Goal: Download file/media

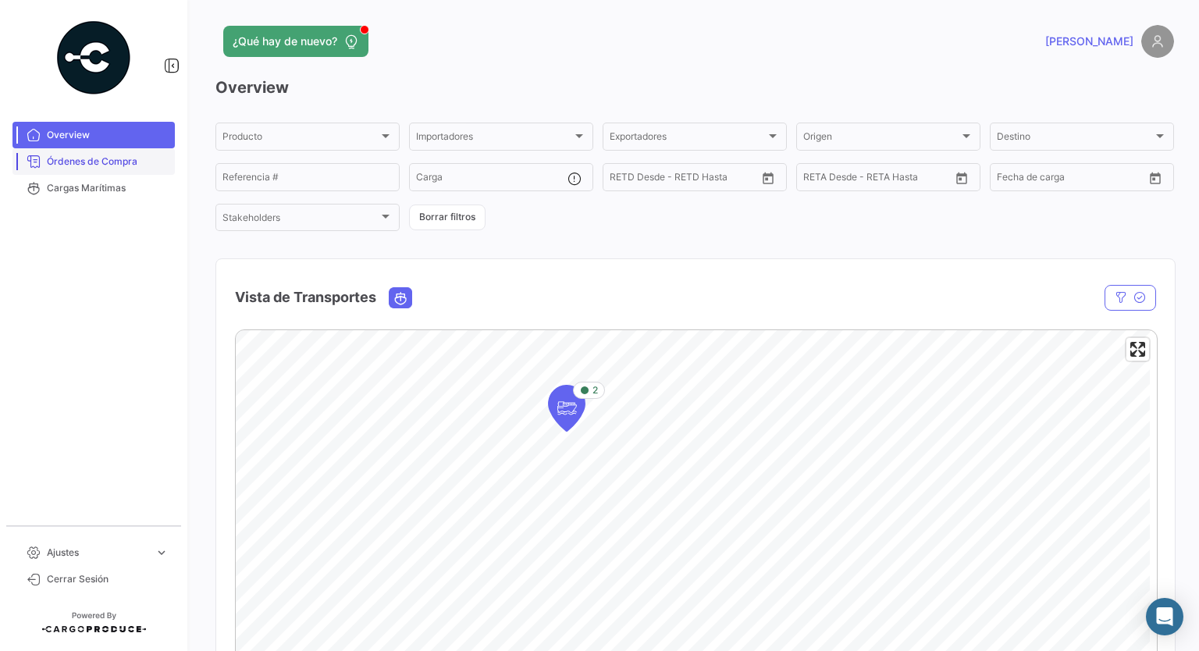
click at [94, 162] on span "Órdenes de Compra" at bounding box center [108, 162] width 122 height 14
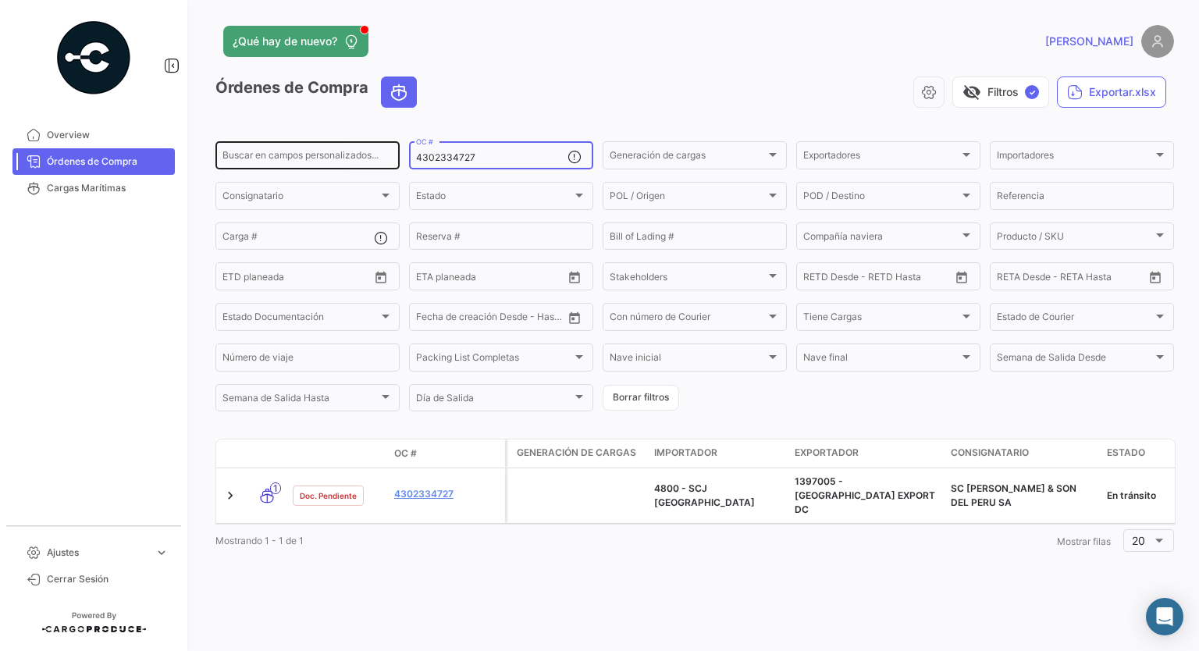
drag, startPoint x: 474, startPoint y: 155, endPoint x: 357, endPoint y: 163, distance: 118.2
click at [0, 0] on div "Buscar en [PERSON_NAME] personalizados... 4302334727 OC # Generación [PERSON_NA…" at bounding box center [0, 0] width 0 height 0
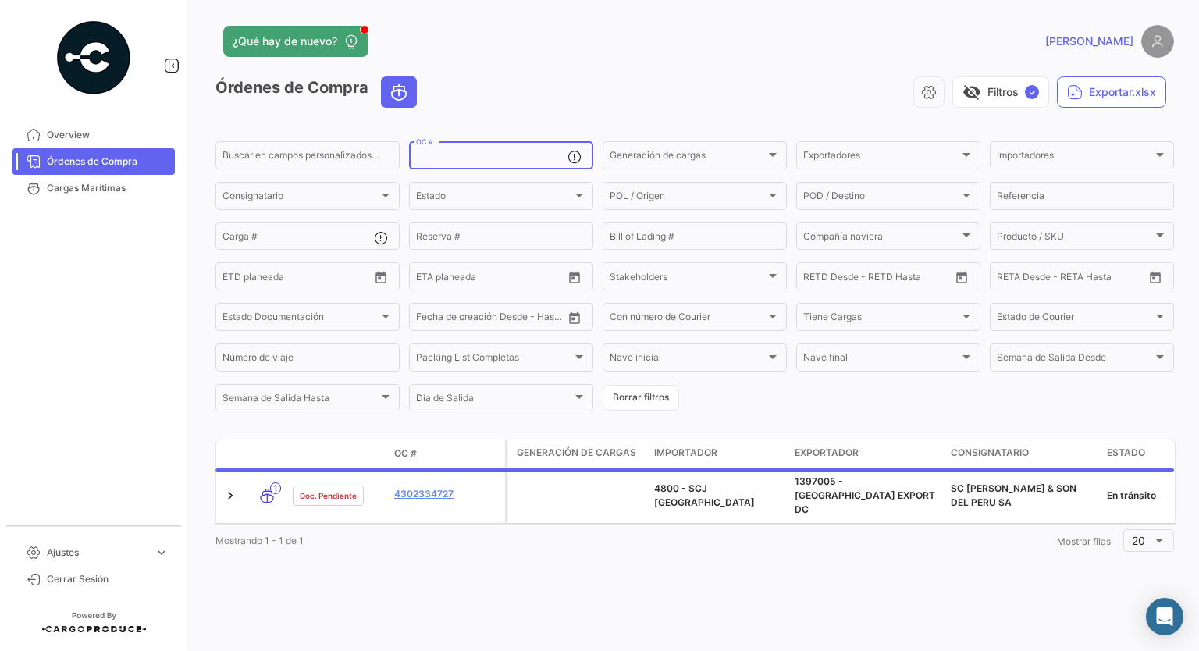
paste input "4302334727"
type input "4302334727"
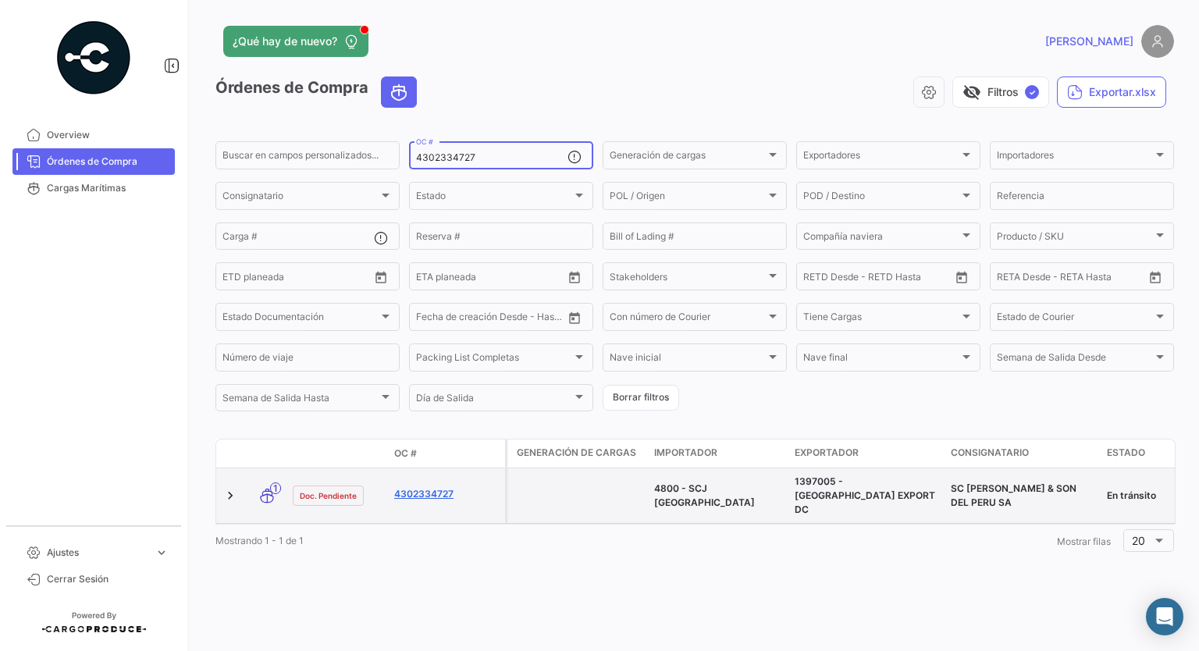
click at [437, 488] on link "4302334727" at bounding box center [446, 494] width 105 height 14
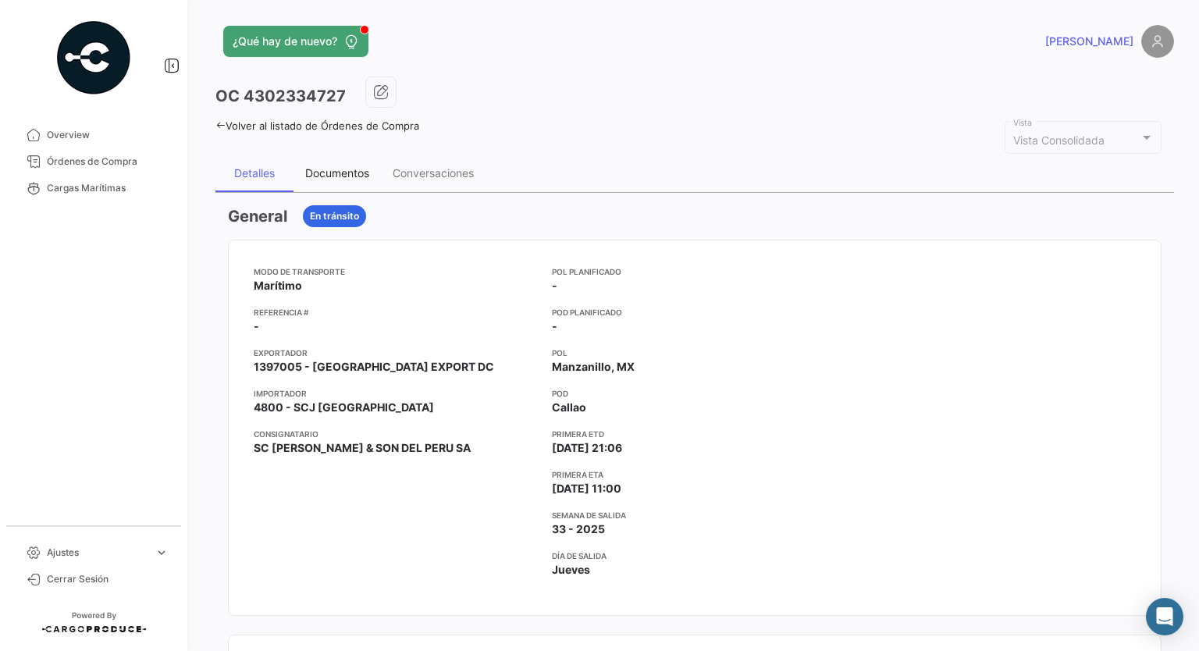
click at [346, 173] on div "Documentos" at bounding box center [337, 172] width 64 height 13
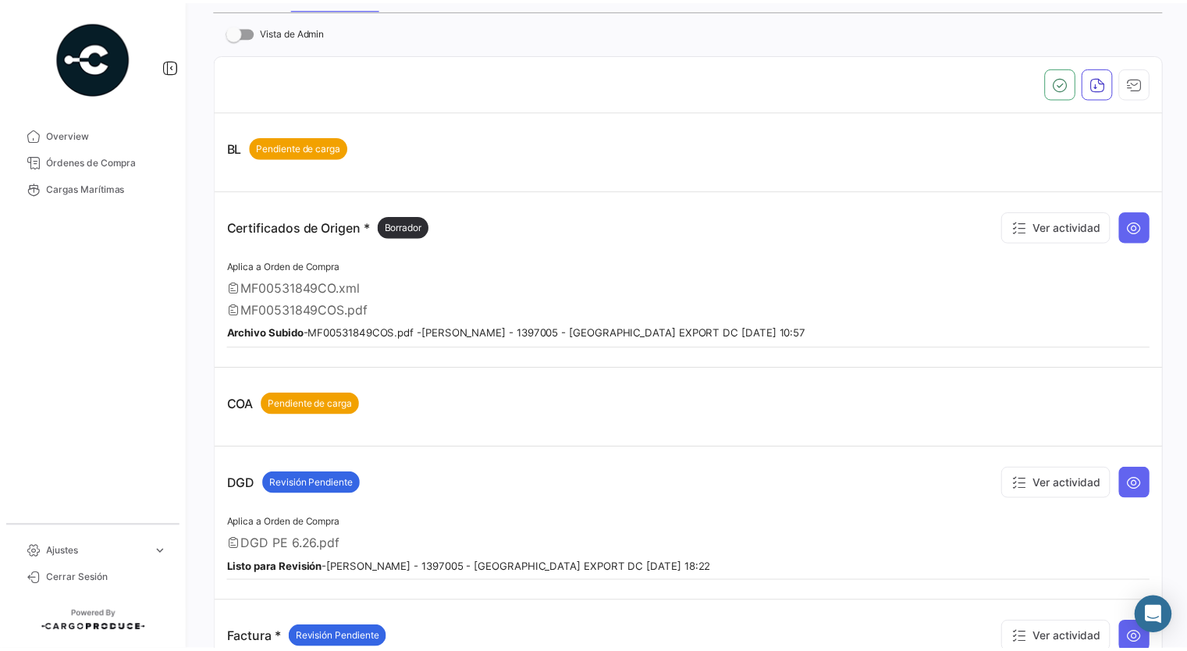
scroll to position [156, 0]
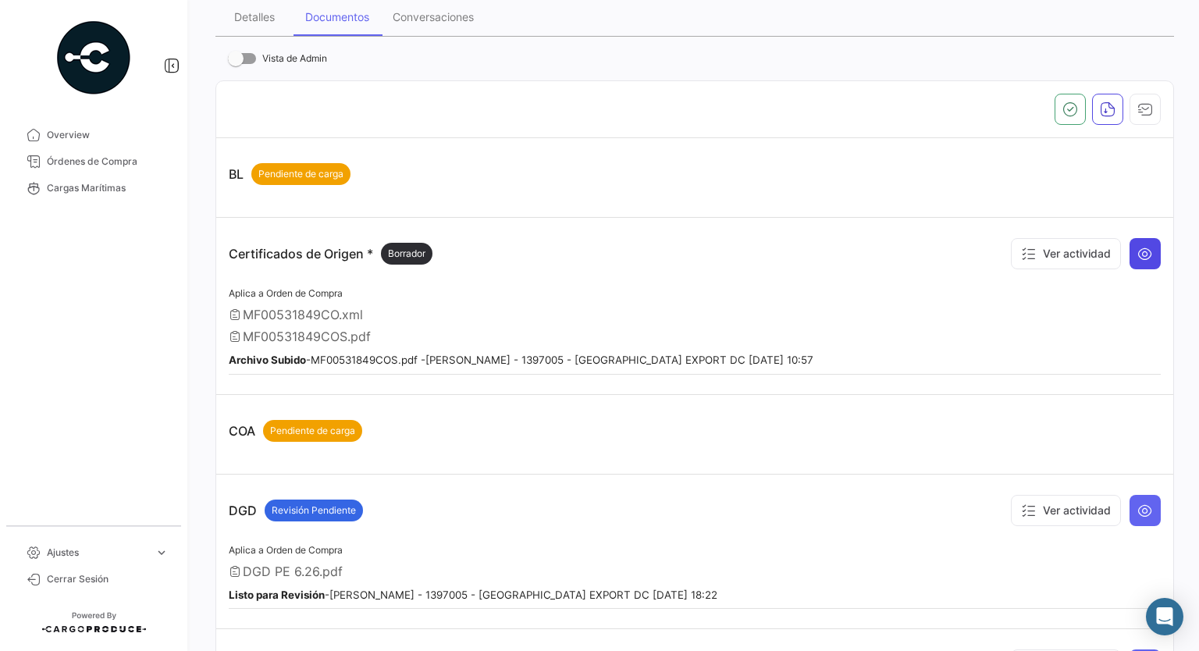
click at [1137, 252] on icon at bounding box center [1145, 254] width 16 height 16
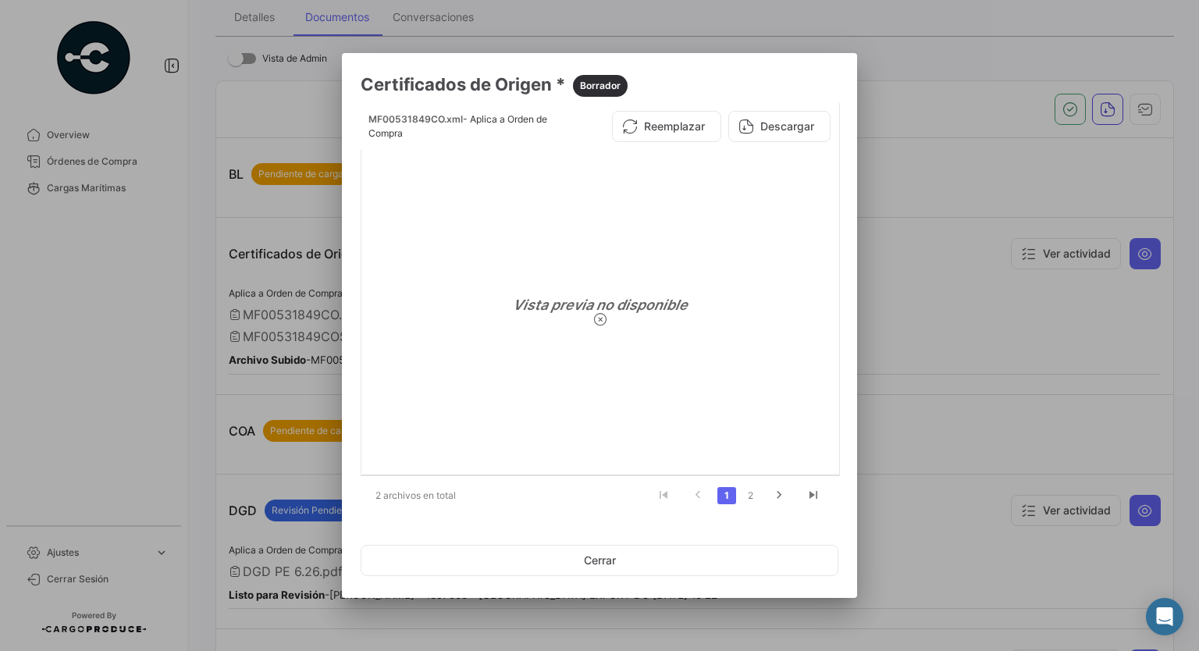
click at [781, 497] on icon "go to next page" at bounding box center [779, 497] width 20 height 19
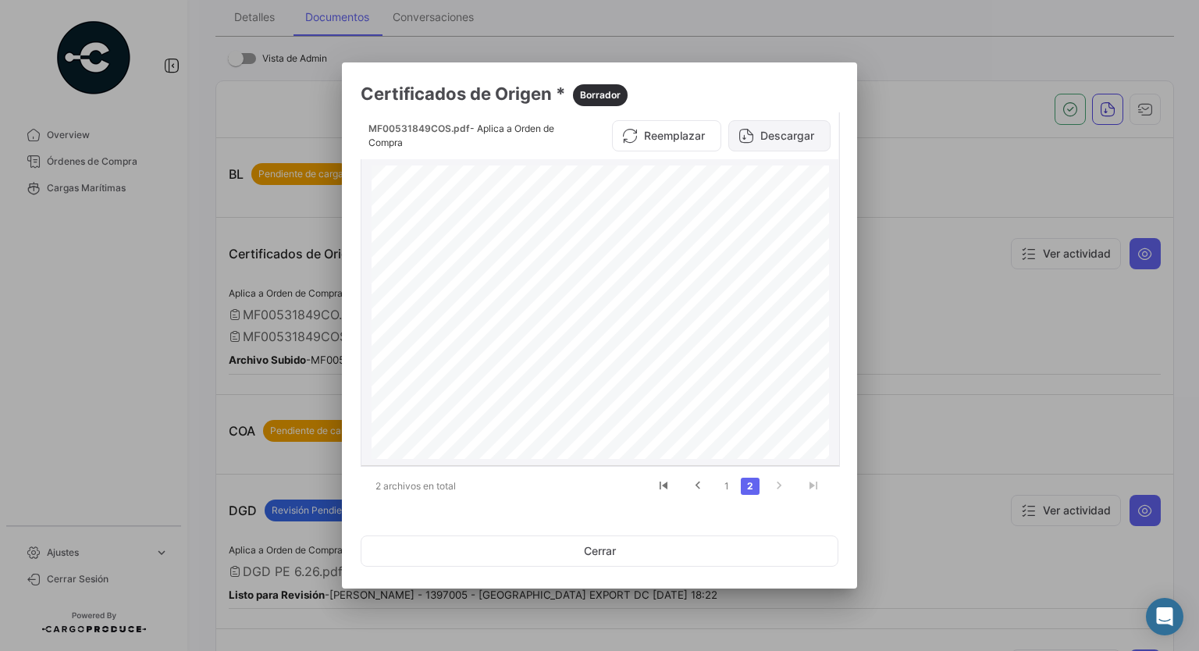
click at [791, 135] on button "Descargar" at bounding box center [779, 135] width 102 height 31
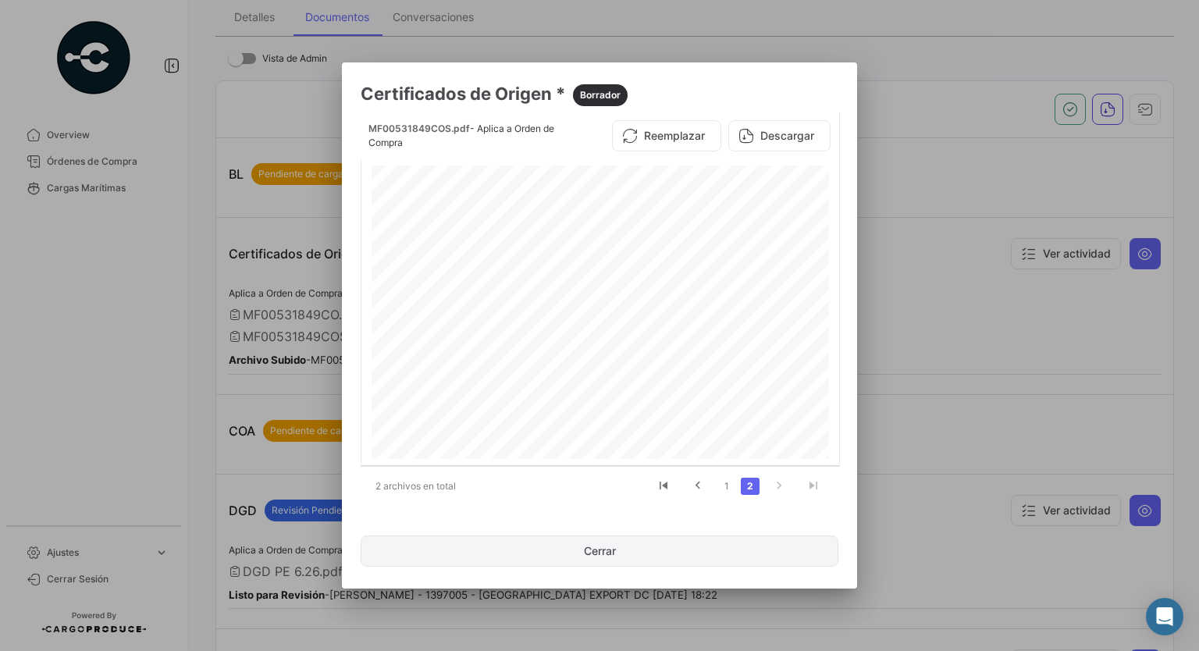
click at [588, 542] on button "Cerrar" at bounding box center [600, 550] width 478 height 31
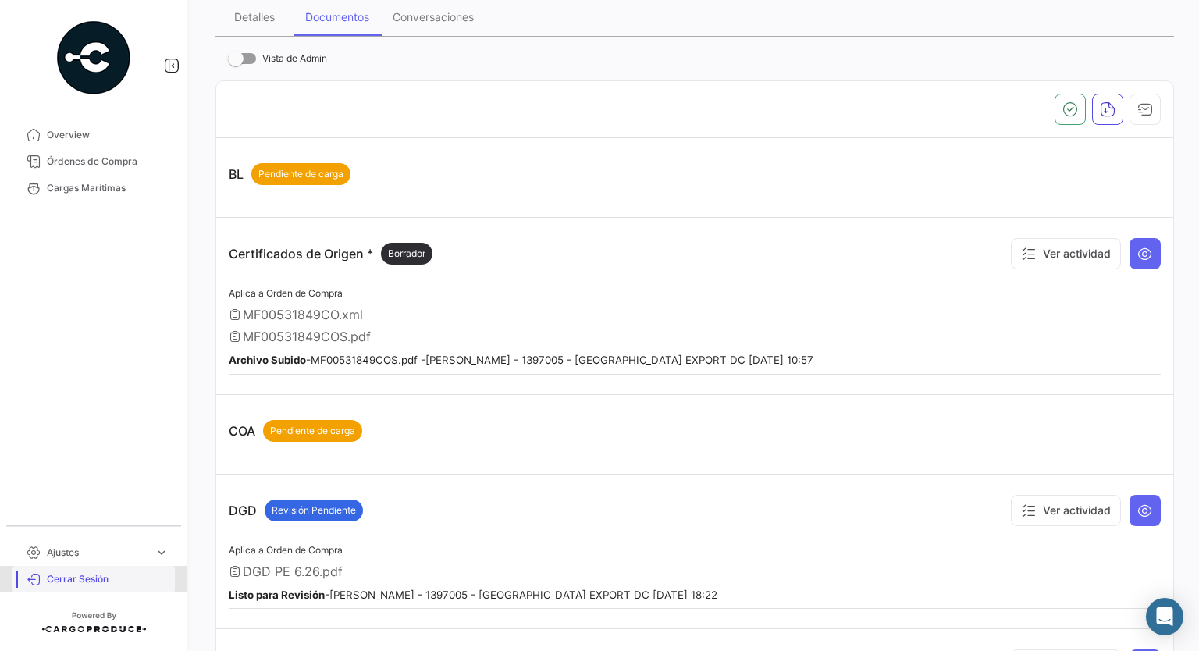
click at [71, 570] on link "Cerrar Sesión" at bounding box center [93, 579] width 162 height 27
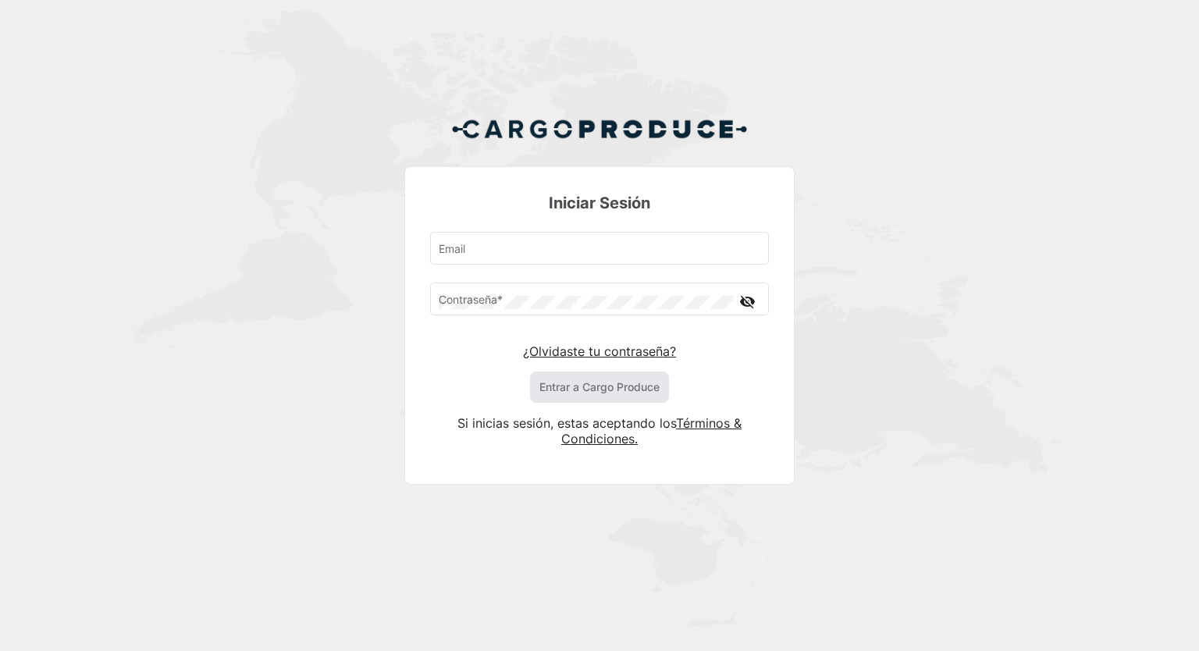
type input "[EMAIL_ADDRESS][DOMAIN_NAME]"
